Goal: Book appointment/travel/reservation

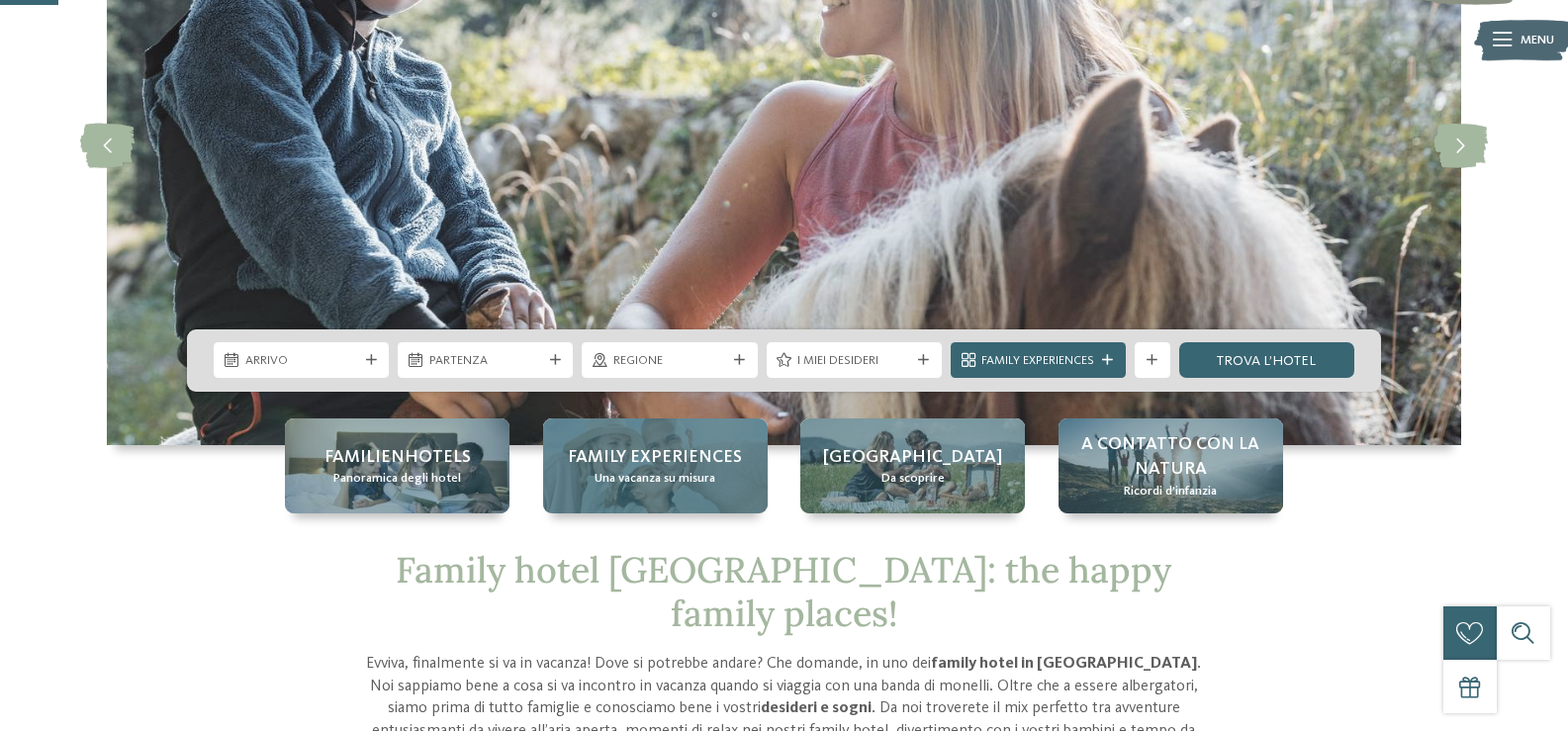
scroll to position [297, 0]
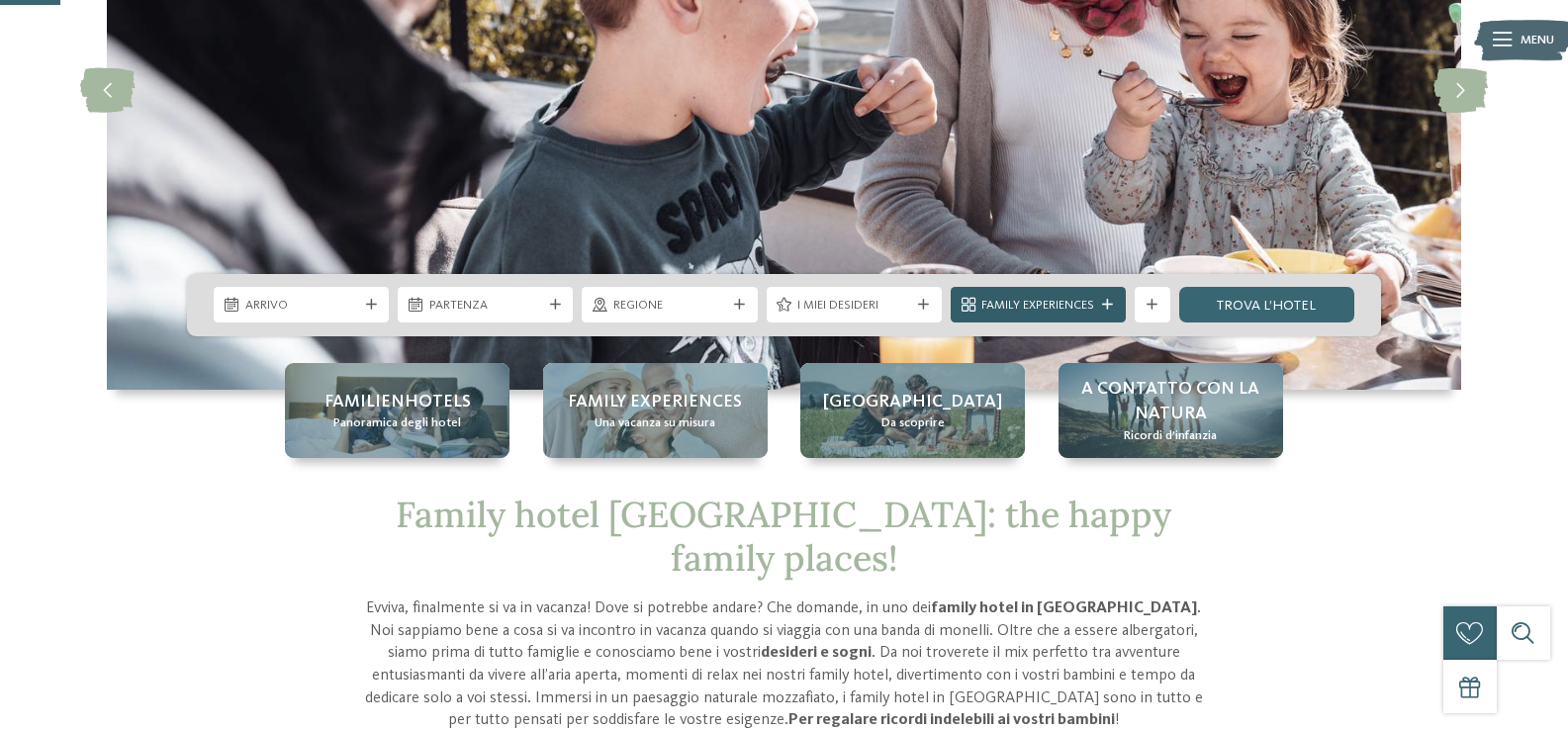
click at [1056, 296] on div "Family Experiences" at bounding box center [1038, 305] width 122 height 19
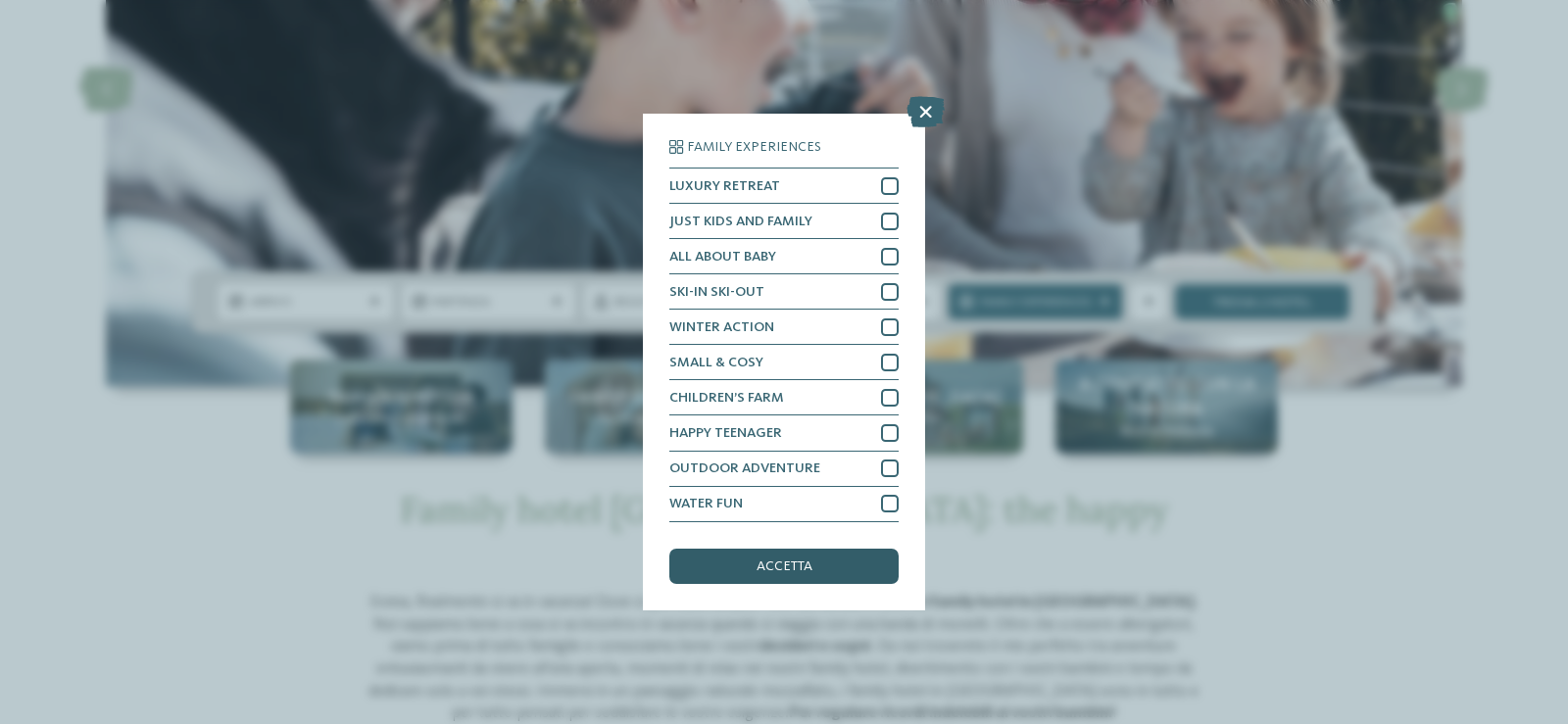
click at [820, 558] on div "accetta" at bounding box center [784, 566] width 229 height 36
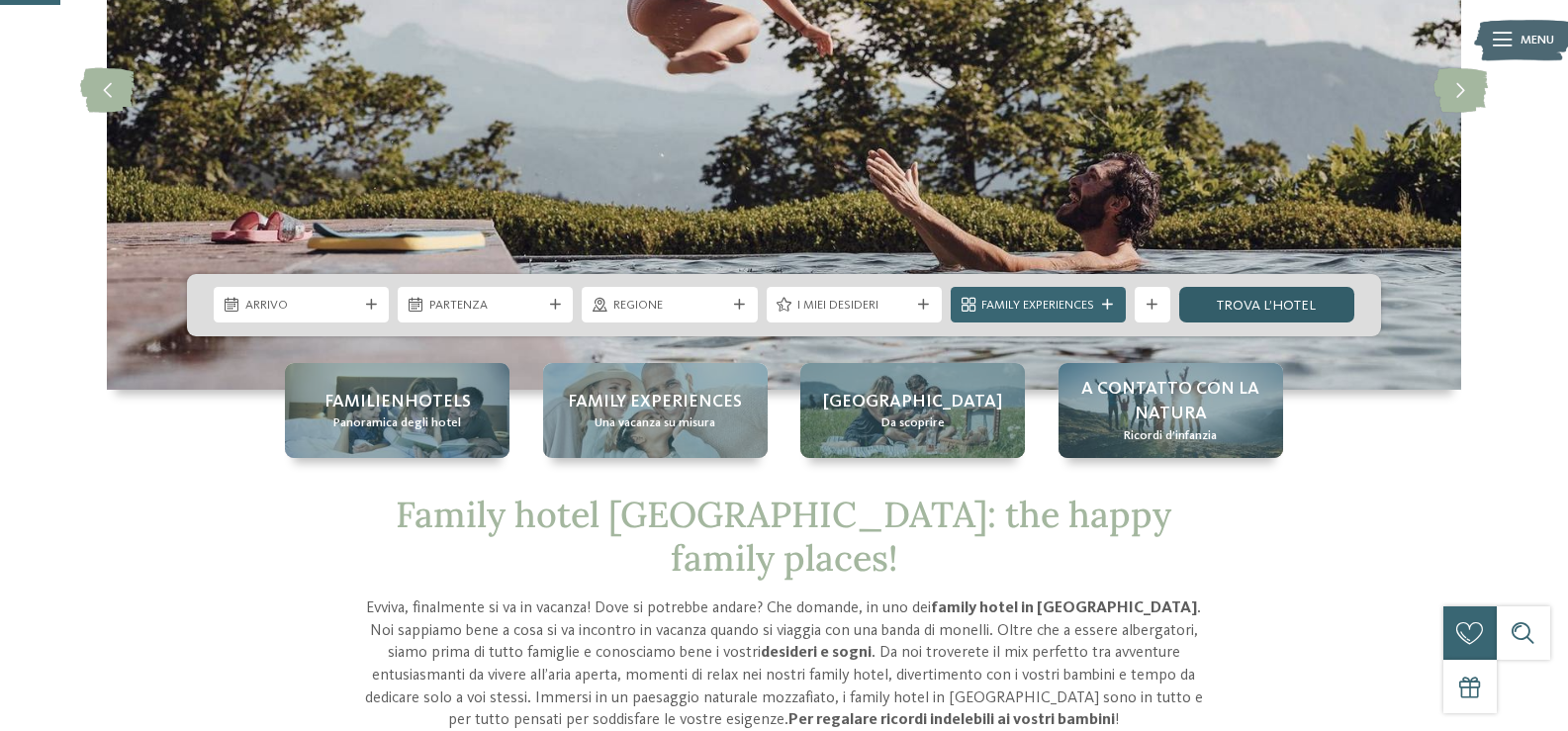
click at [1225, 310] on link "trova l’hotel" at bounding box center [1267, 305] width 176 height 36
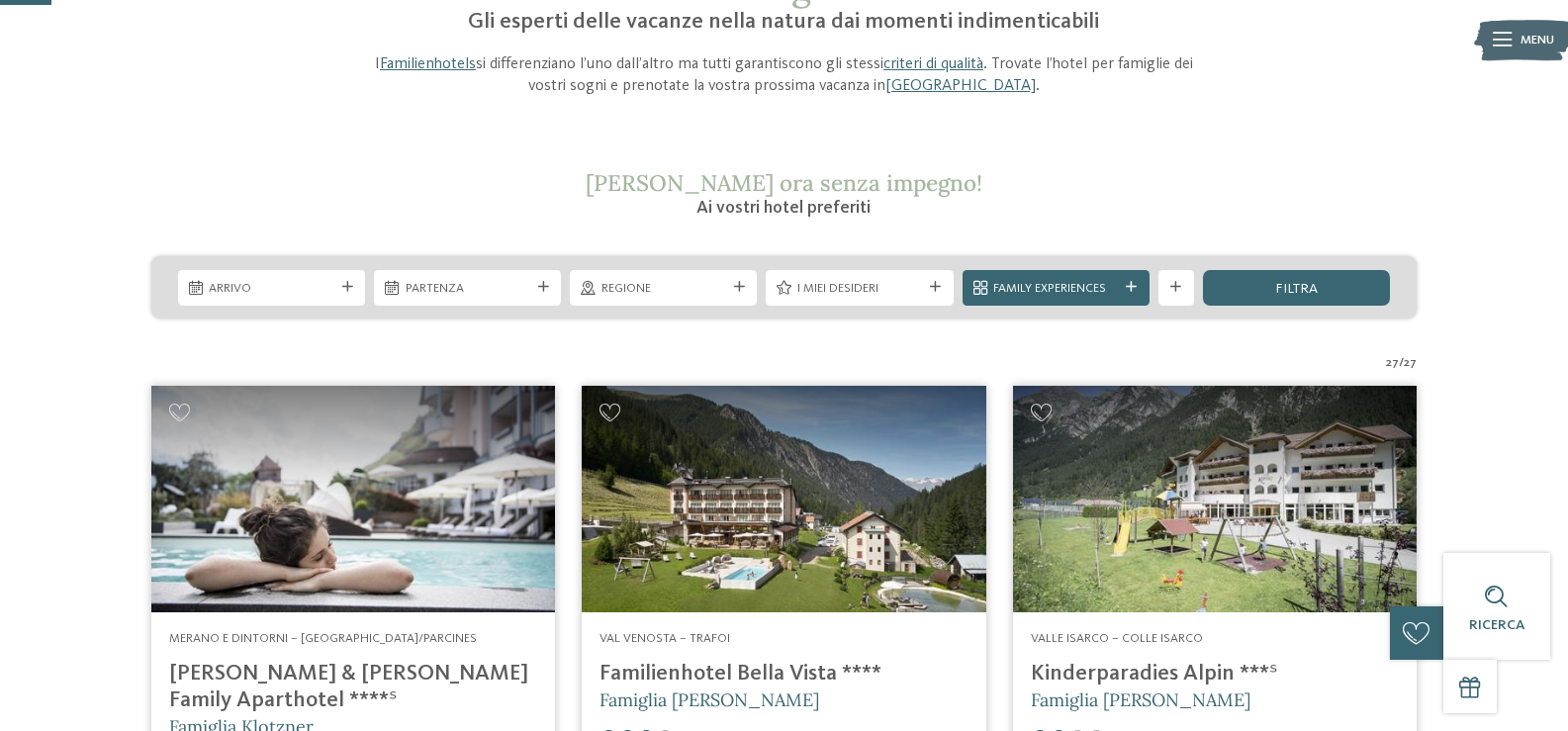
scroll to position [197, 0]
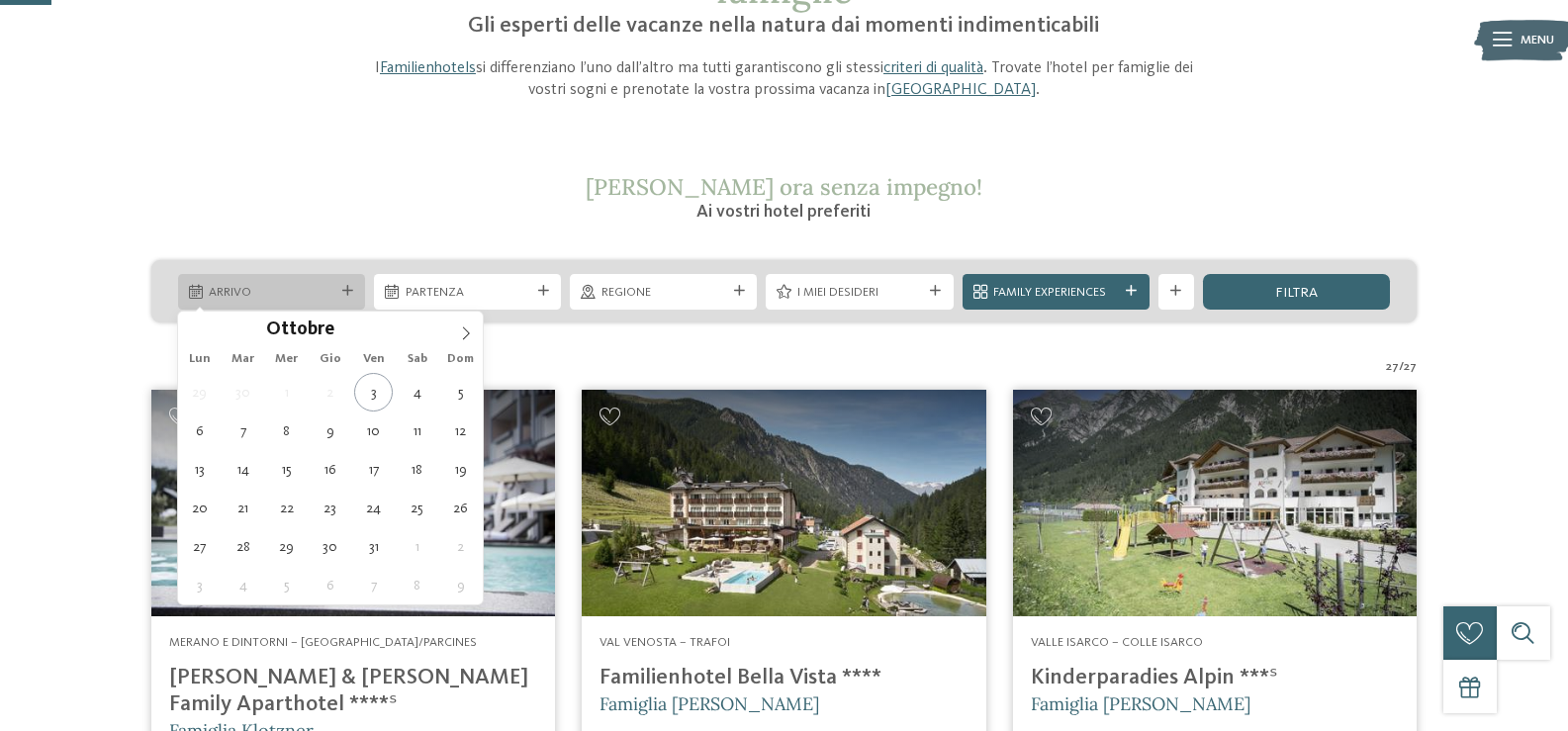
click at [303, 296] on span "Arrivo" at bounding box center [270, 293] width 125 height 18
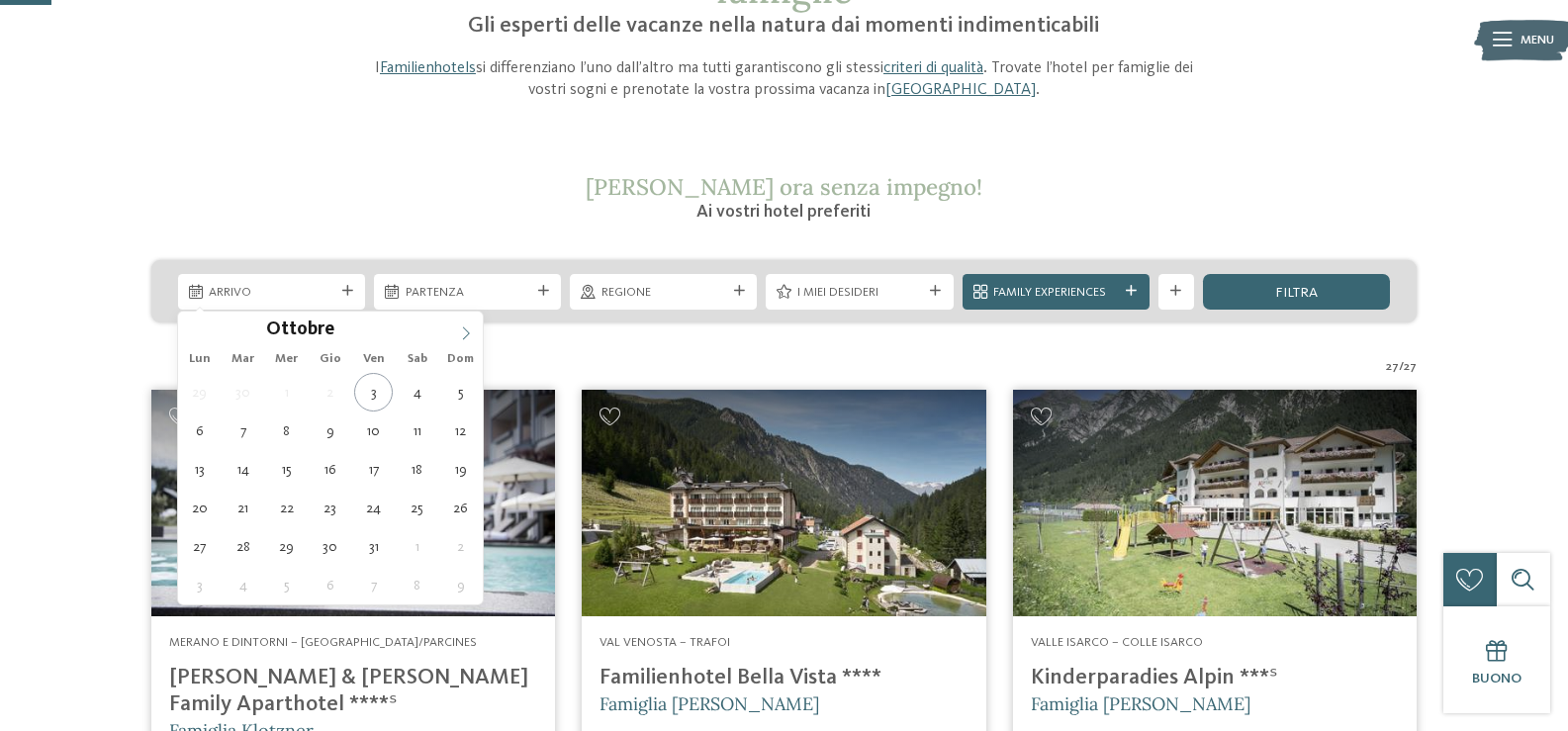
click at [456, 334] on span at bounding box center [466, 328] width 34 height 34
type div "20.12.2025"
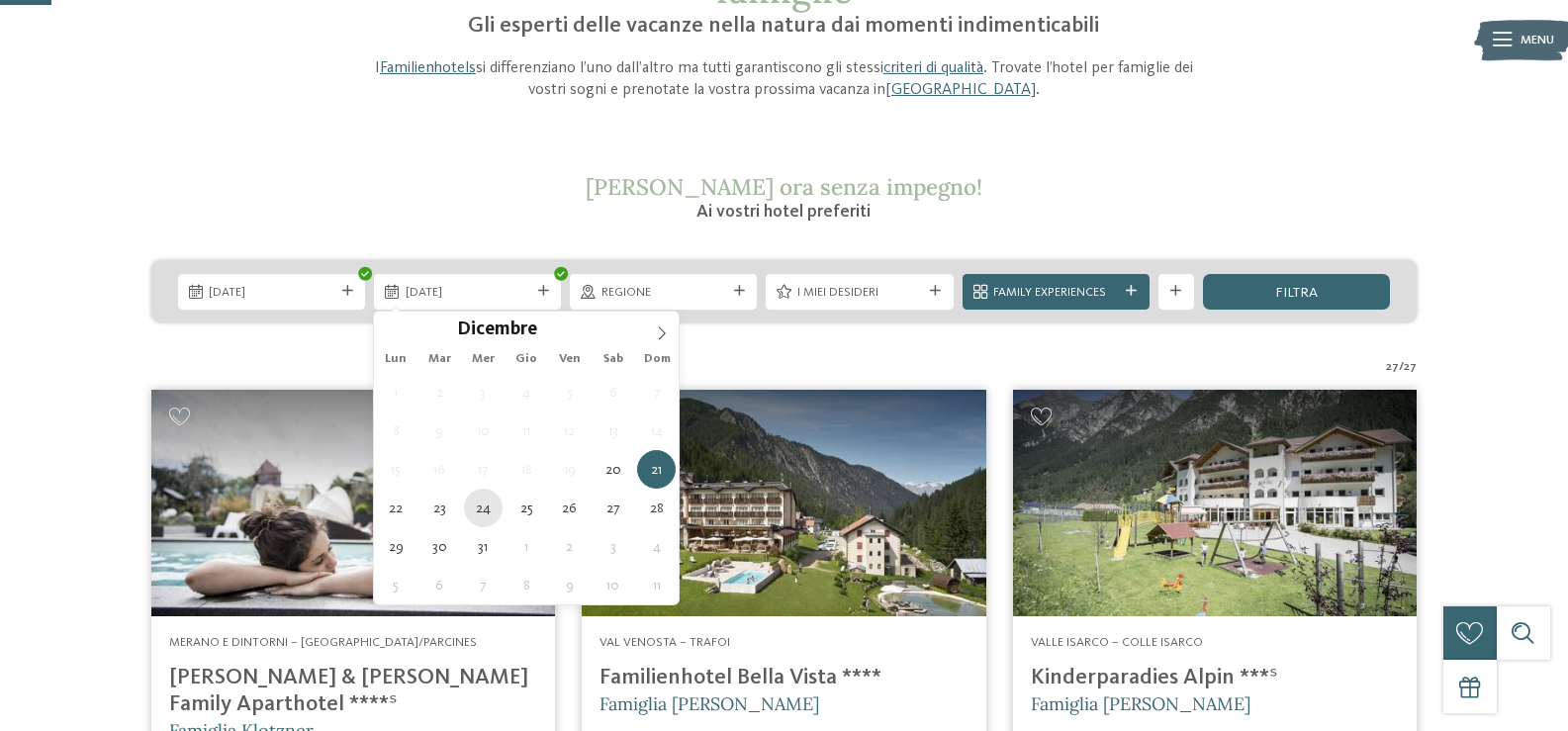
type div "24.12.2025"
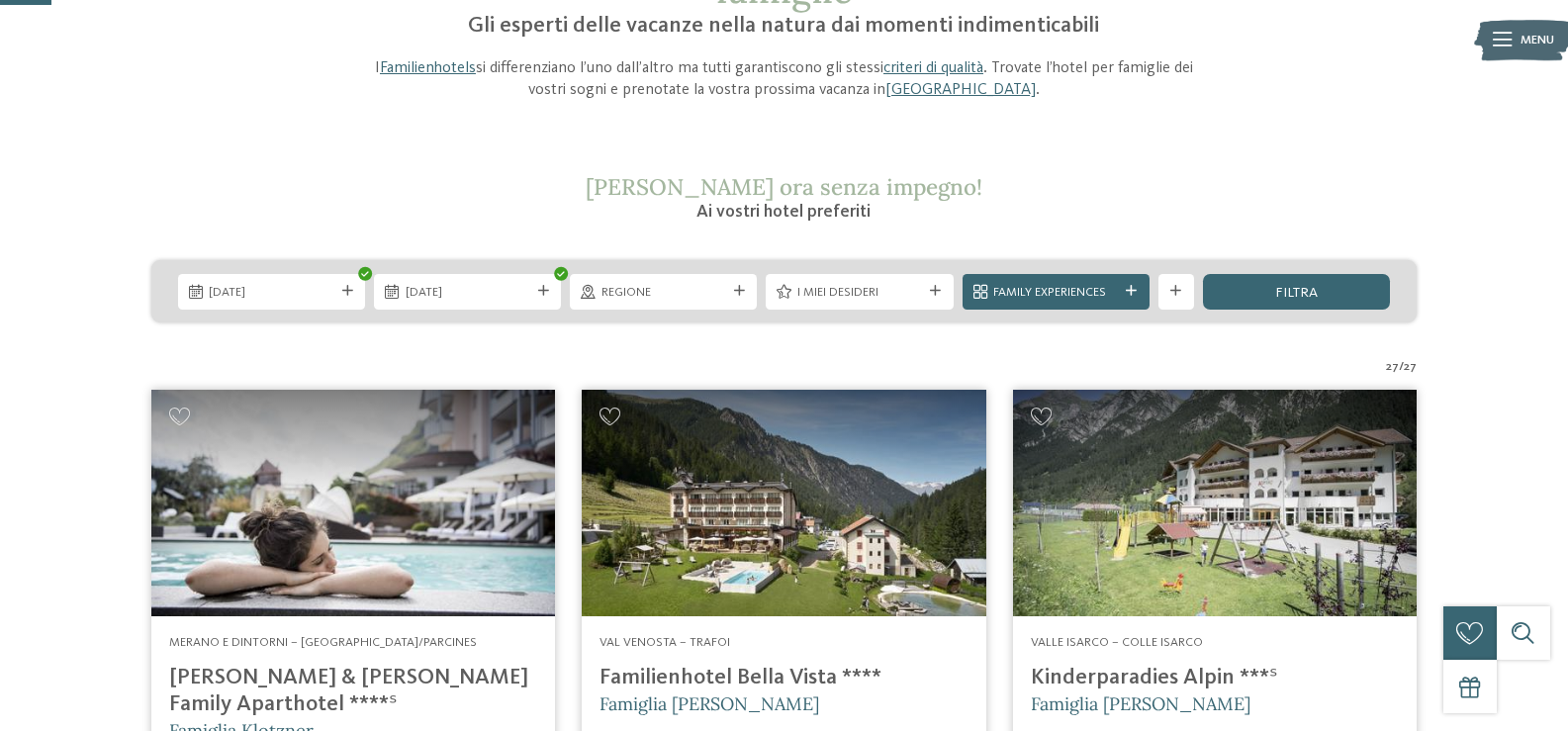
click at [914, 296] on span "I miei desideri" at bounding box center [859, 293] width 125 height 18
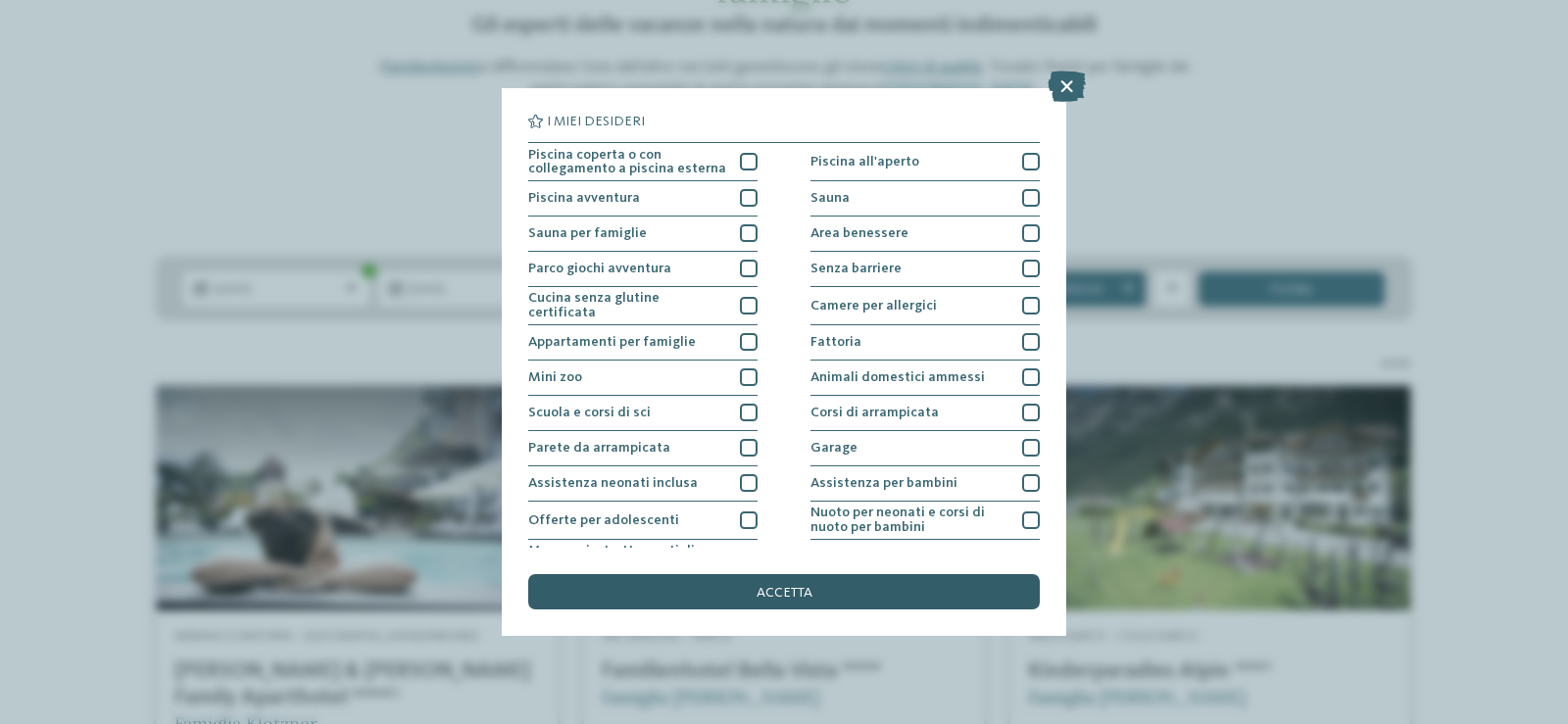
click at [786, 586] on span "accetta" at bounding box center [784, 593] width 56 height 14
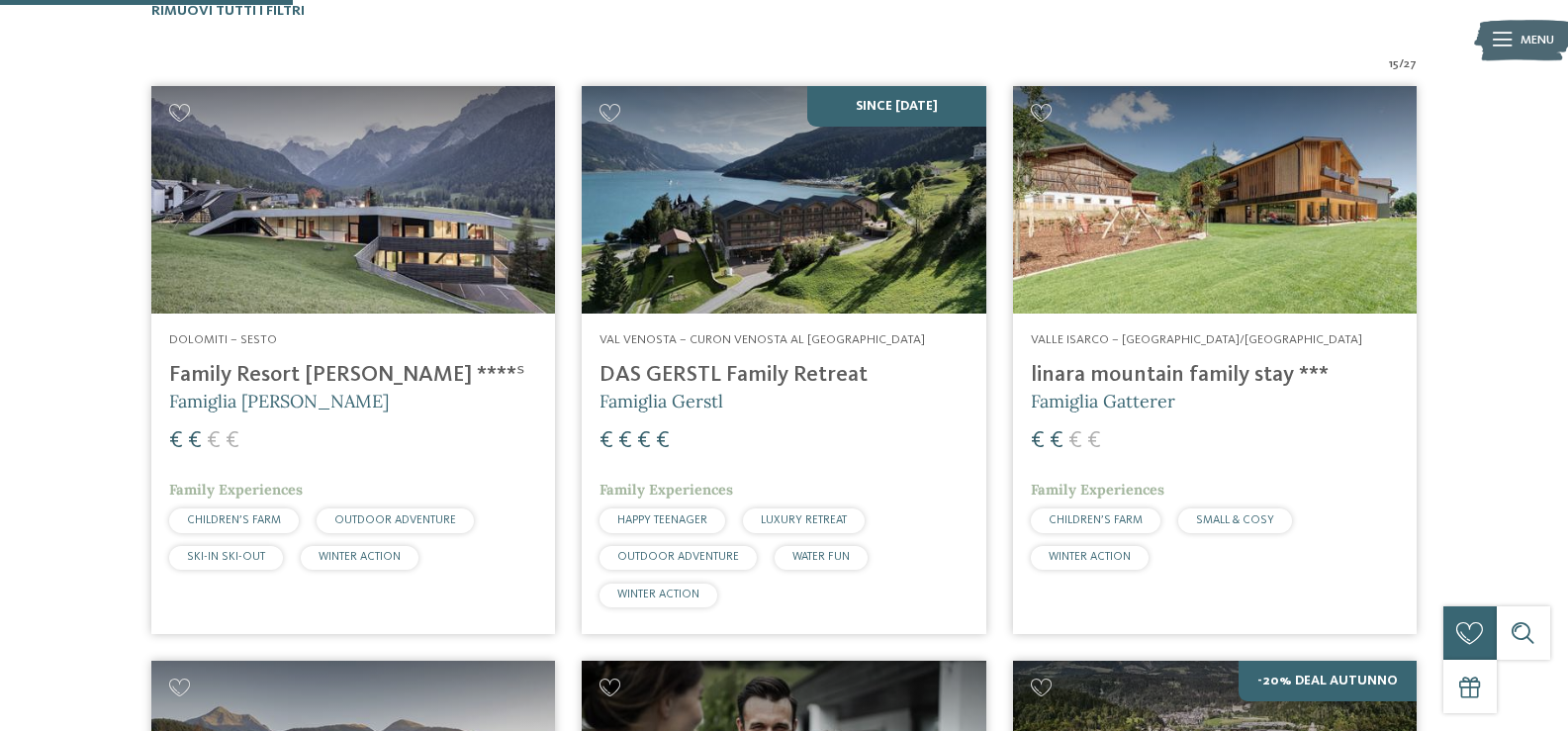
scroll to position [573, 0]
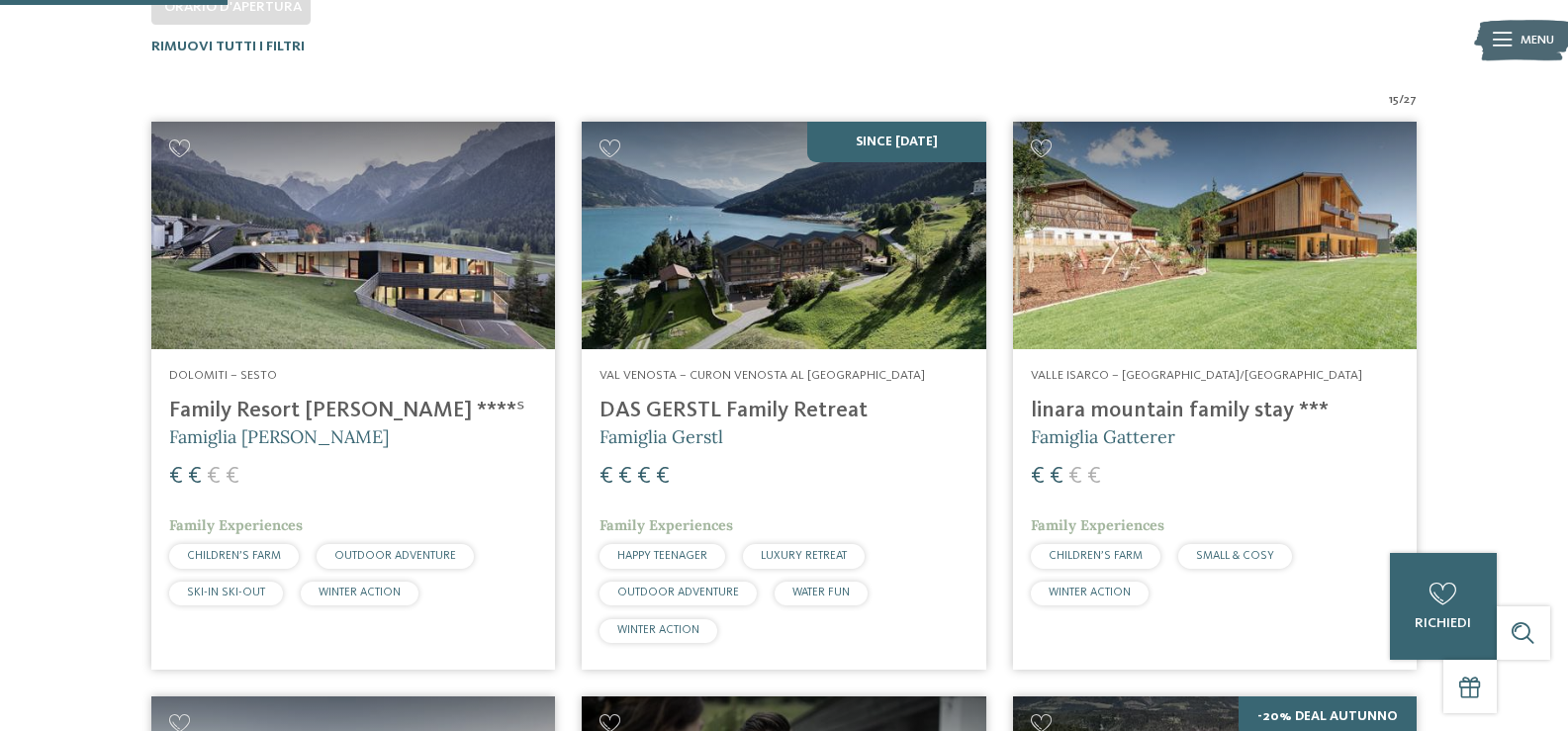
click at [345, 282] on img at bounding box center [353, 235] width 404 height 227
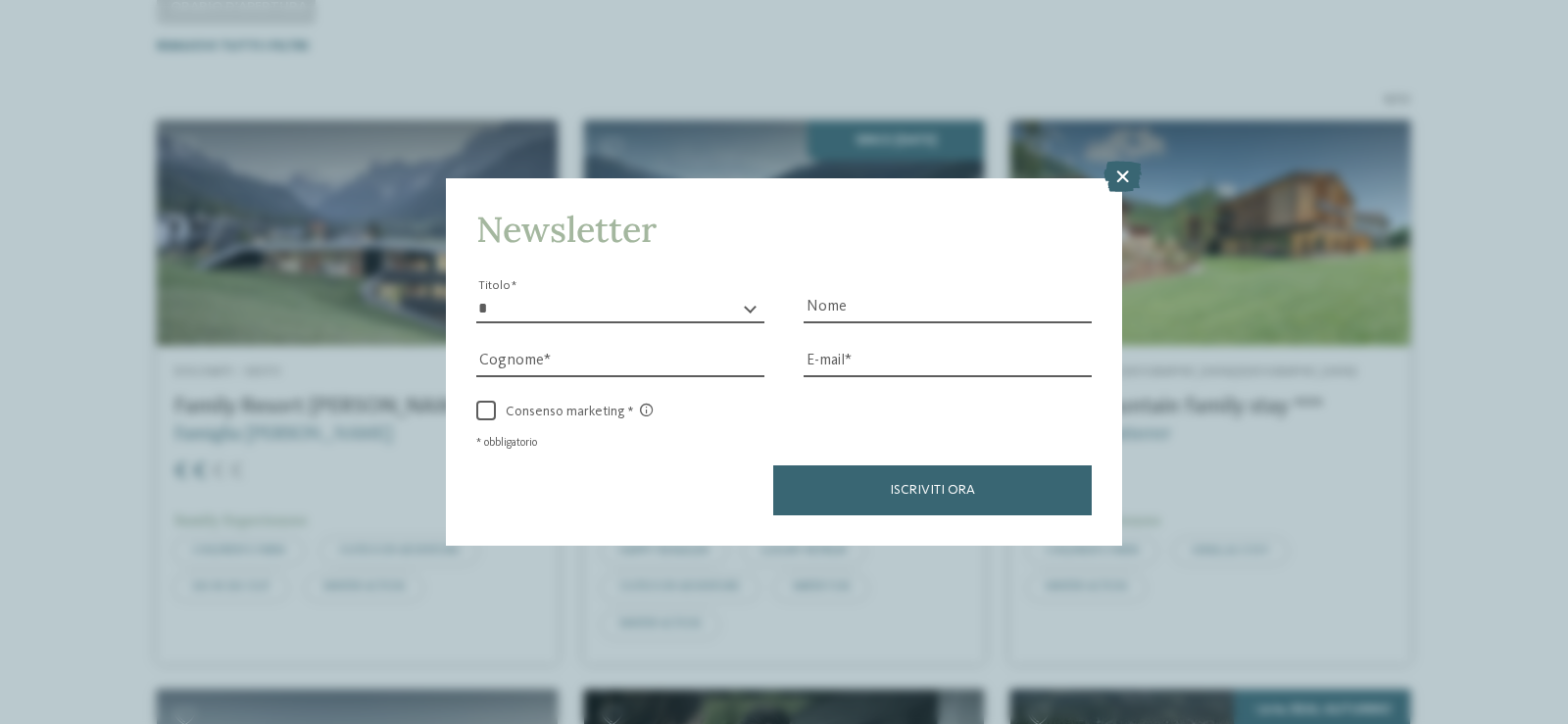
drag, startPoint x: 1119, startPoint y: 173, endPoint x: 648, endPoint y: 64, distance: 483.4
click at [1116, 172] on icon at bounding box center [1122, 177] width 39 height 32
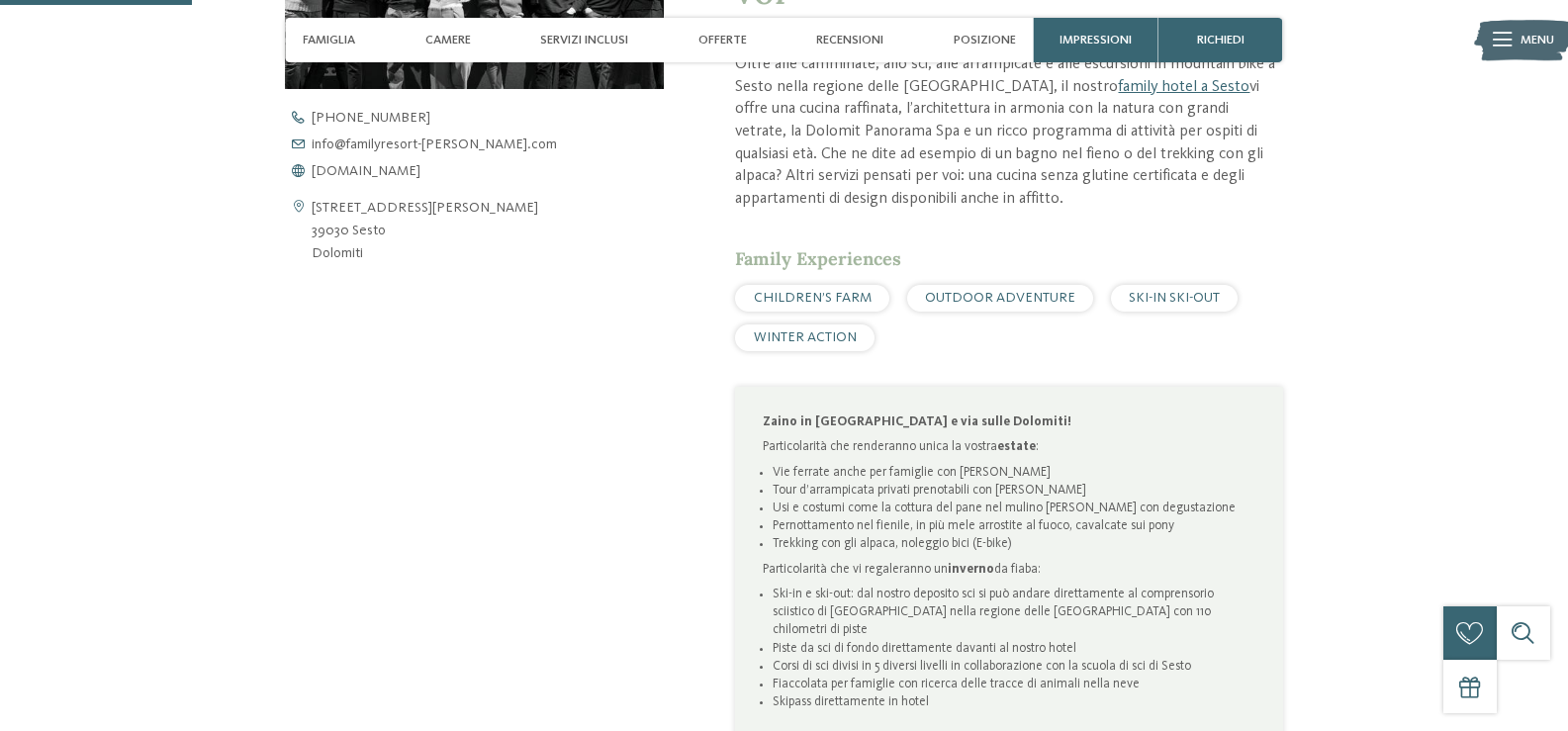
scroll to position [891, 0]
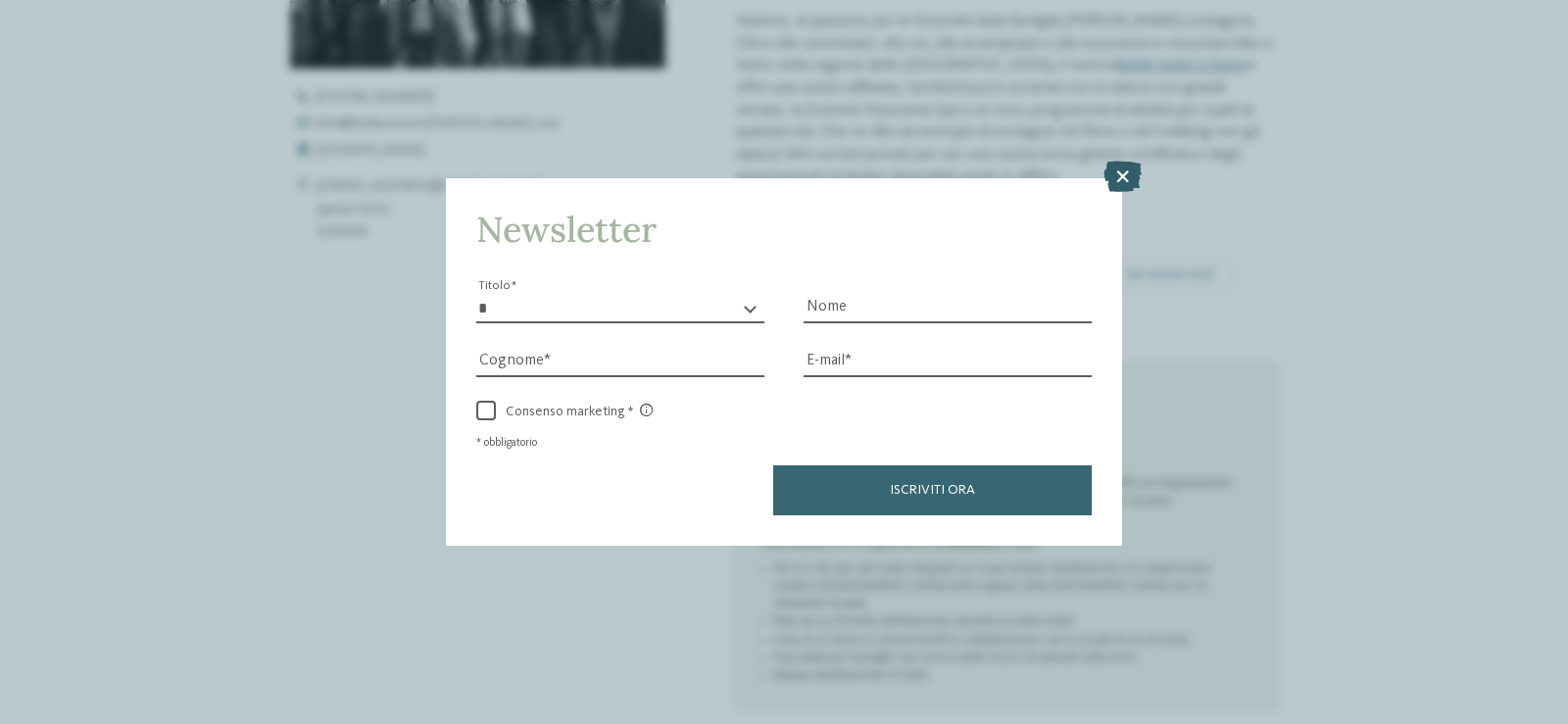
click at [1129, 178] on icon at bounding box center [1122, 177] width 39 height 32
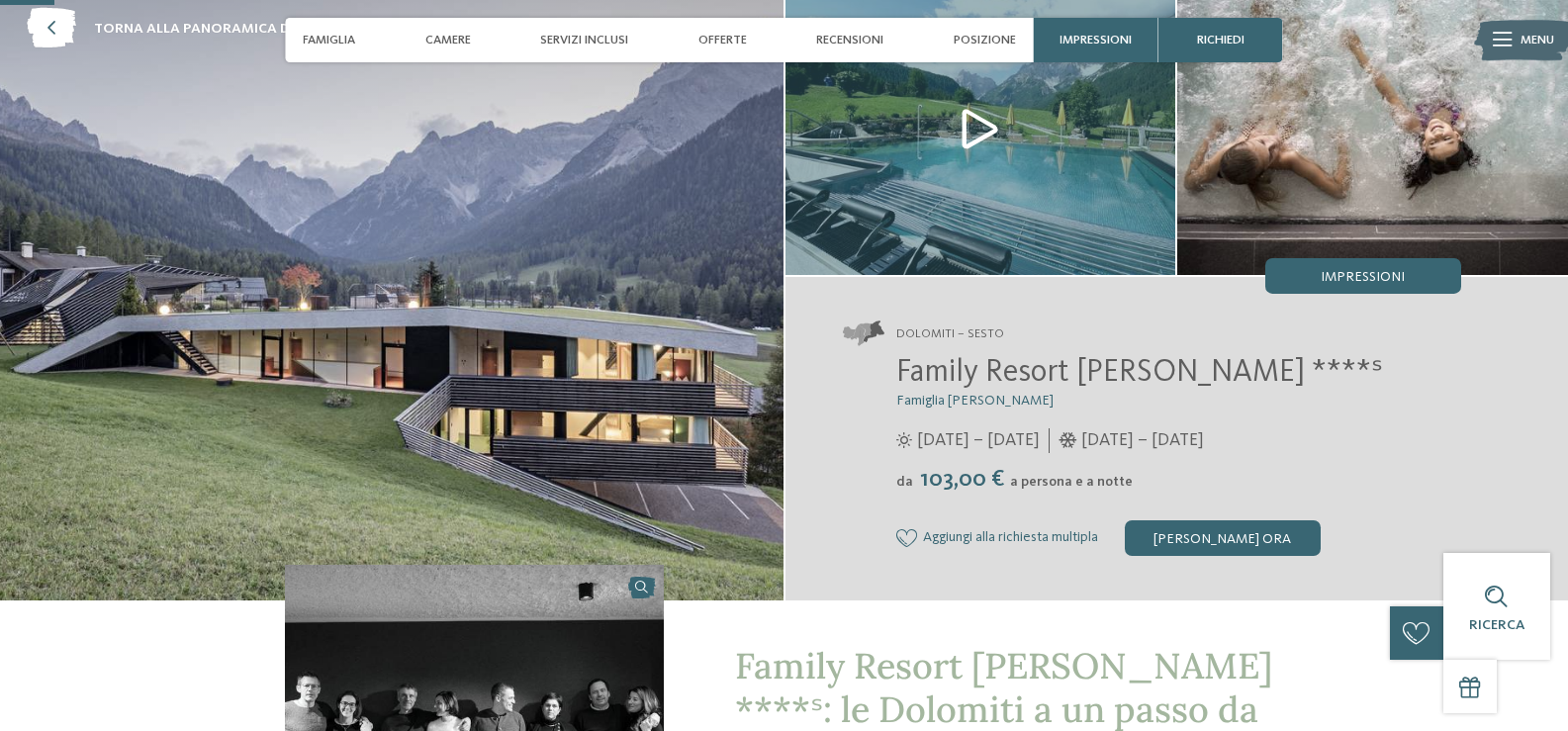
scroll to position [99, 0]
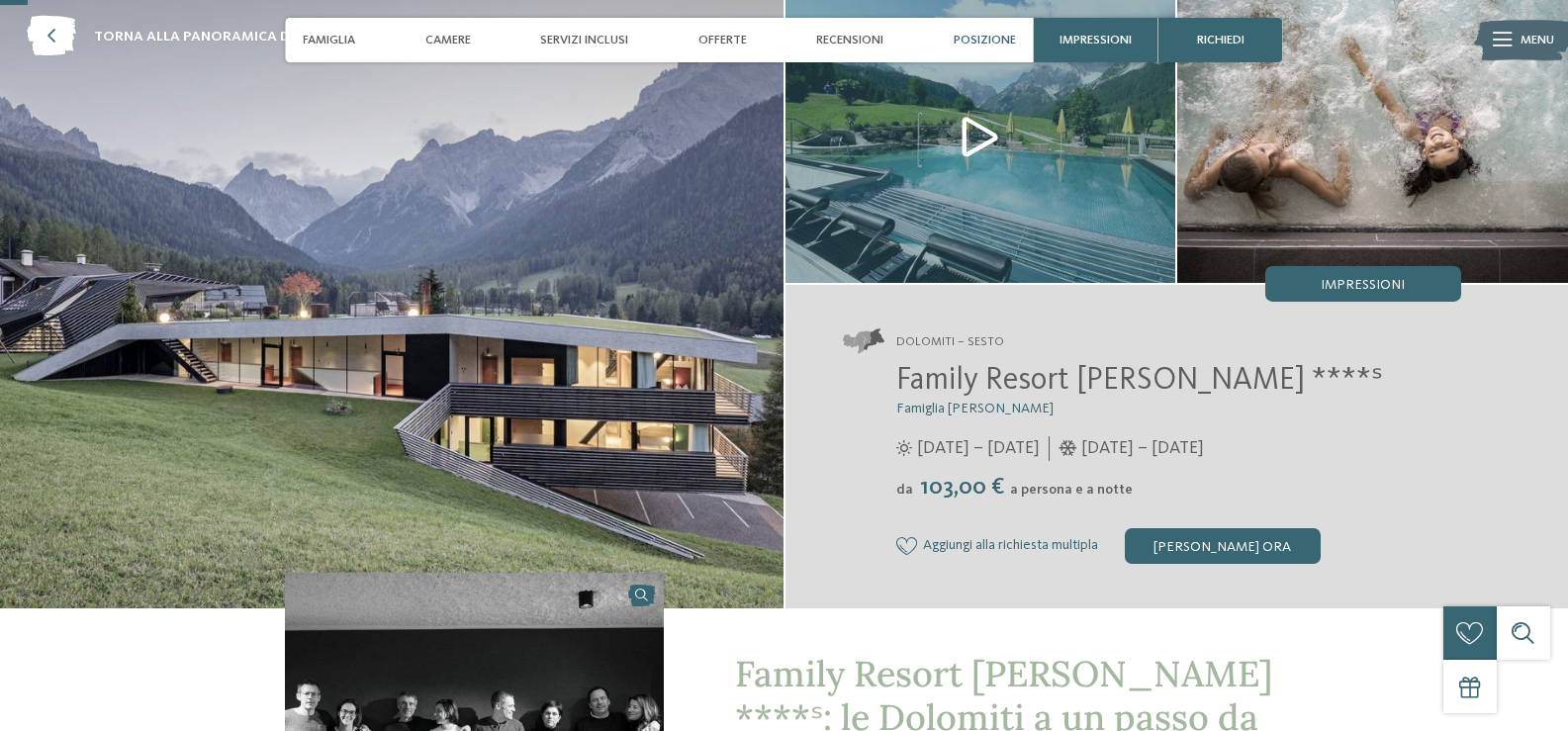
click at [995, 39] on span "Posizione" at bounding box center [984, 40] width 62 height 15
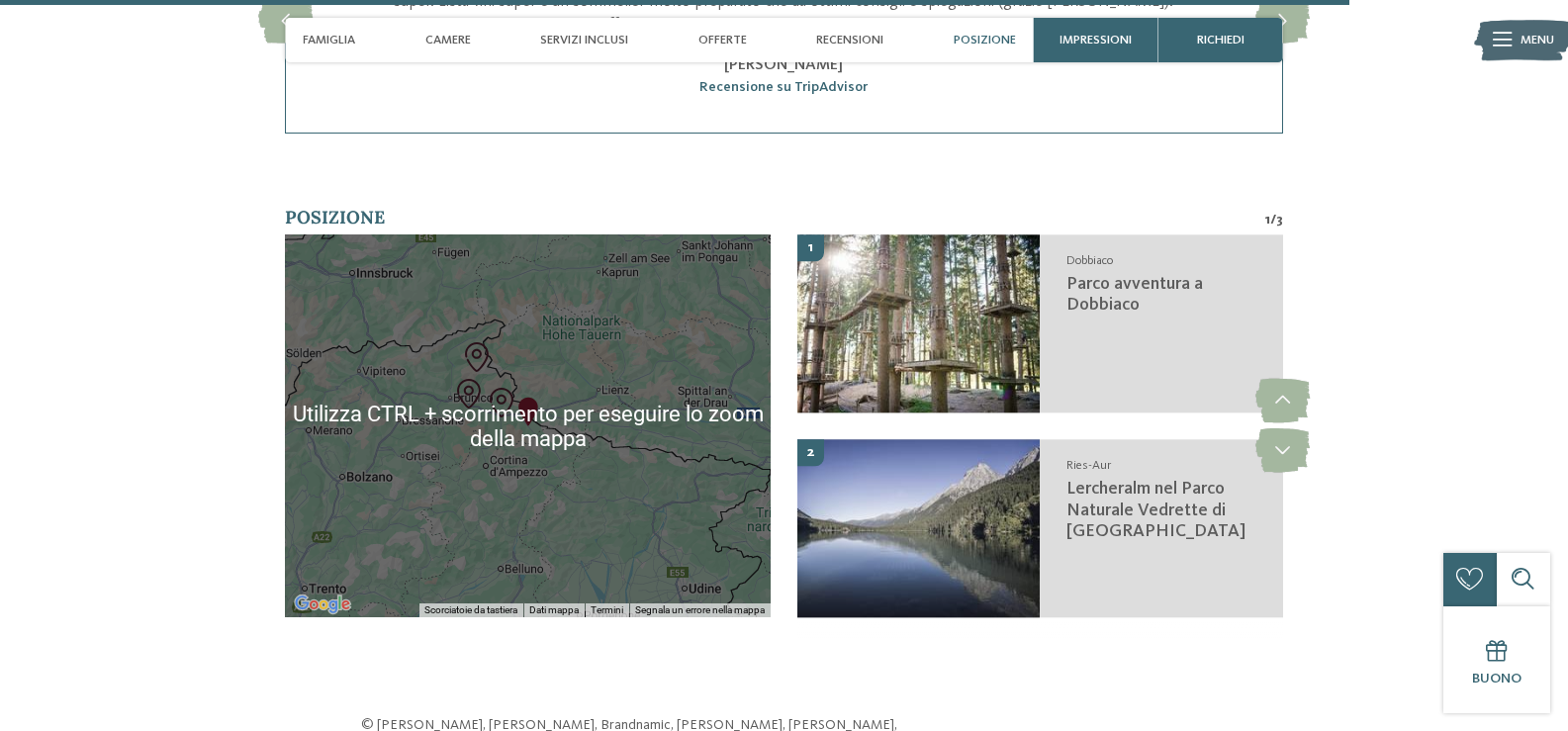
scroll to position [4509, 0]
